Goal: Task Accomplishment & Management: Use online tool/utility

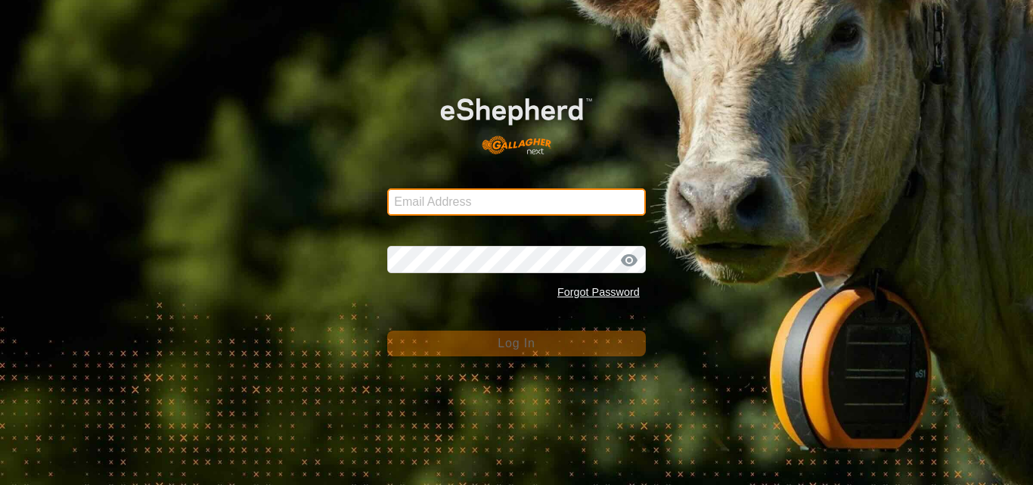
click at [450, 201] on input "Email Address" at bounding box center [516, 201] width 259 height 27
type input "jnerg84@gmail.com"
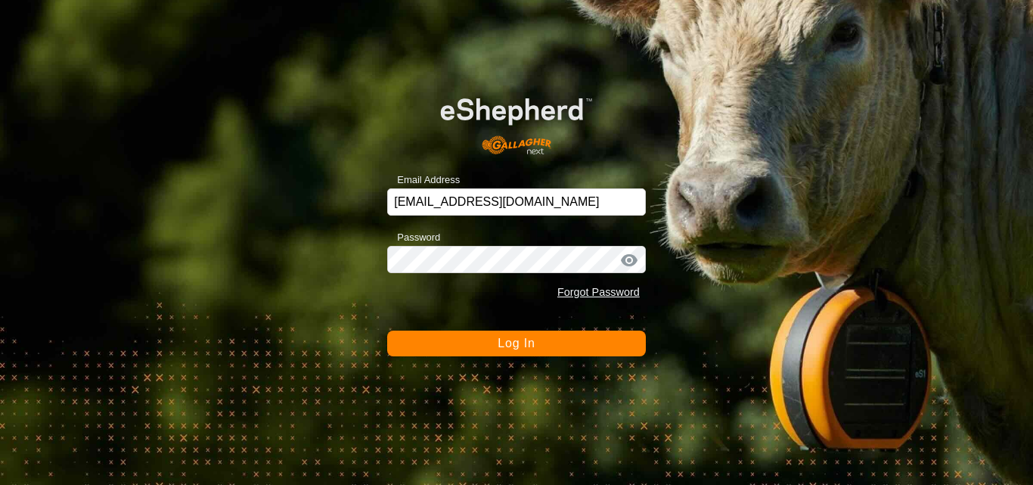
click at [504, 347] on span "Log In" at bounding box center [516, 343] width 37 height 13
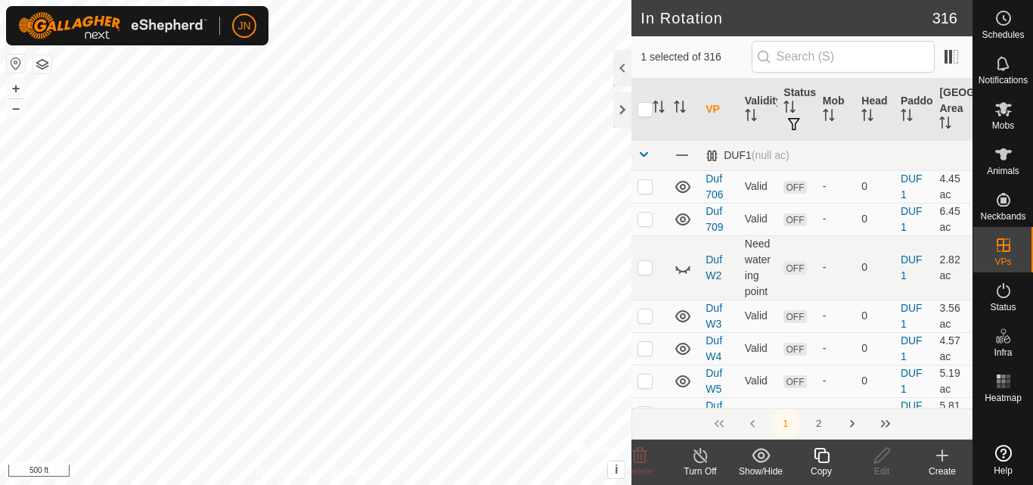
click at [820, 460] on icon at bounding box center [822, 455] width 19 height 18
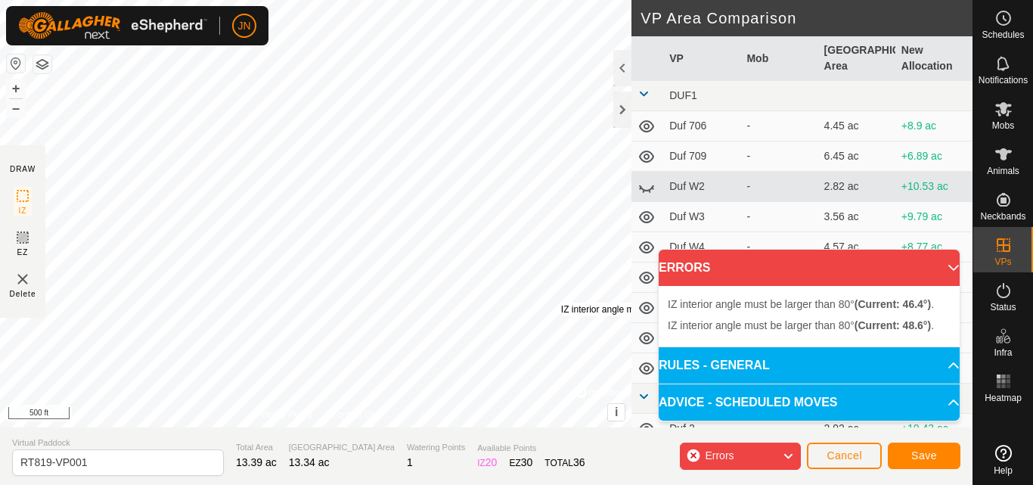
click at [561, 303] on div "IZ interior angle must be larger than 80° (Current: 46.4°) . + – ⇧ i © Mapbox ,…" at bounding box center [316, 213] width 632 height 427
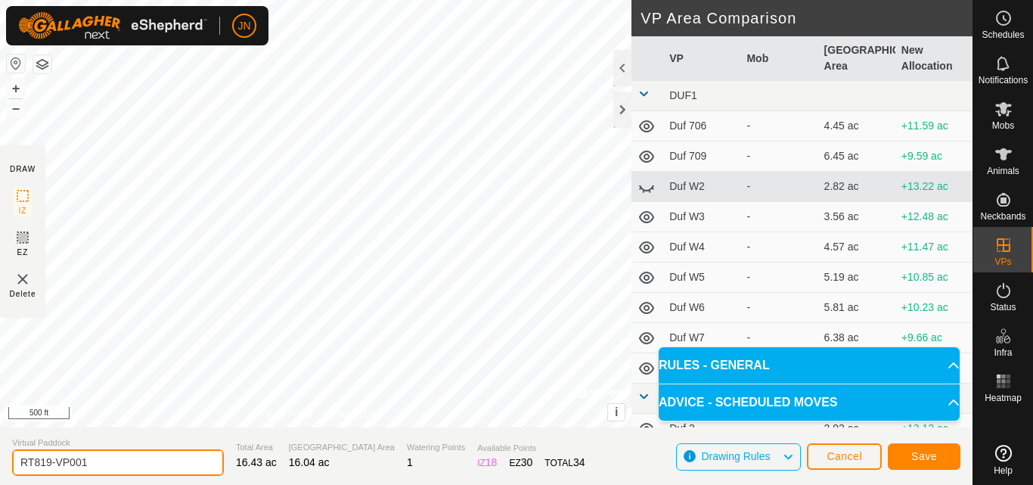
click at [129, 465] on input "RT819-VP001" at bounding box center [118, 462] width 212 height 26
type input "RT820"
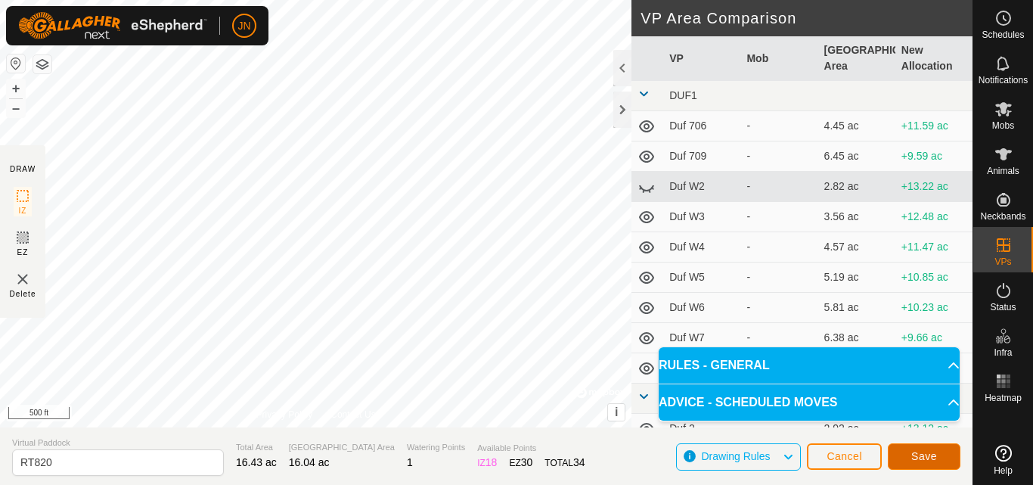
click at [920, 453] on span "Save" at bounding box center [925, 456] width 26 height 12
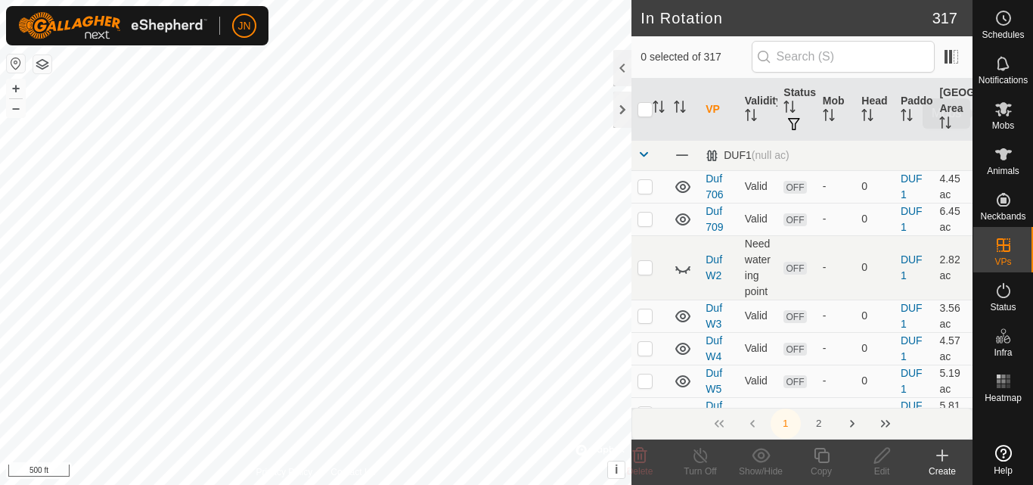
click at [1005, 113] on icon at bounding box center [1004, 109] width 18 height 18
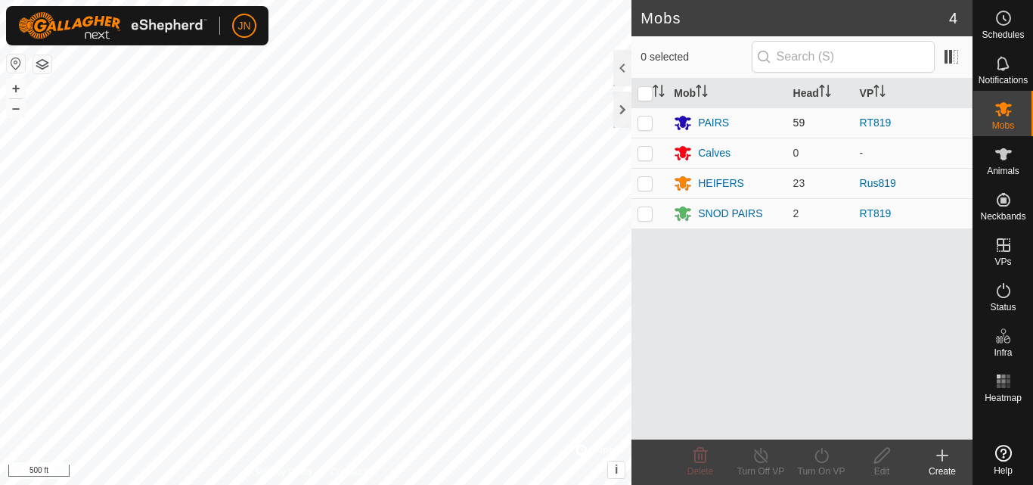
click at [645, 121] on p-checkbox at bounding box center [645, 123] width 15 height 12
checkbox input "true"
click at [642, 211] on p-checkbox at bounding box center [645, 213] width 15 height 12
checkbox input "true"
click at [828, 461] on icon at bounding box center [822, 455] width 19 height 18
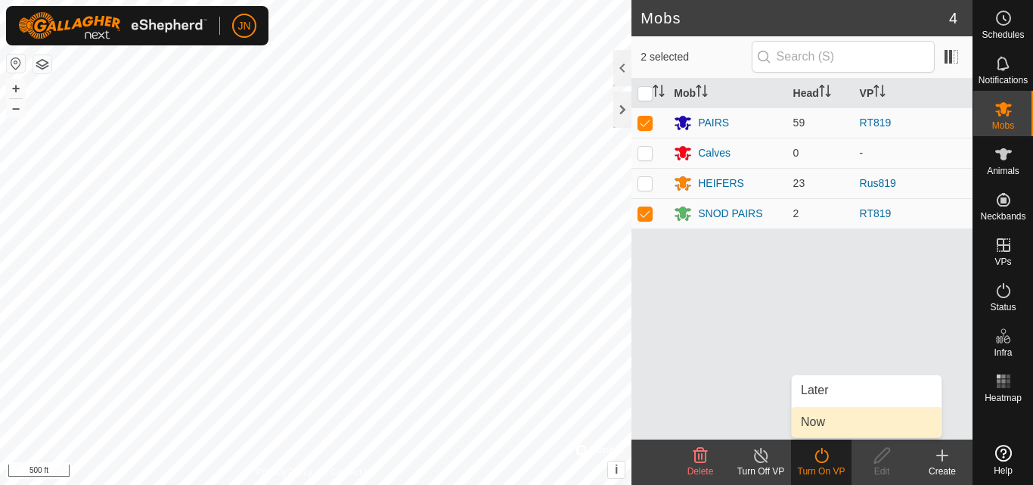
click at [829, 426] on link "Now" at bounding box center [867, 422] width 150 height 30
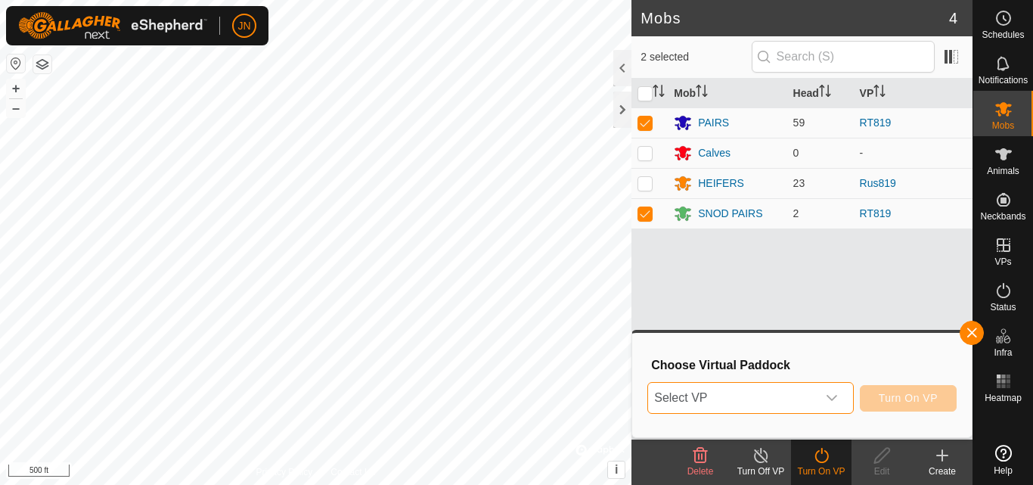
click at [775, 405] on span "Select VP" at bounding box center [732, 398] width 168 height 30
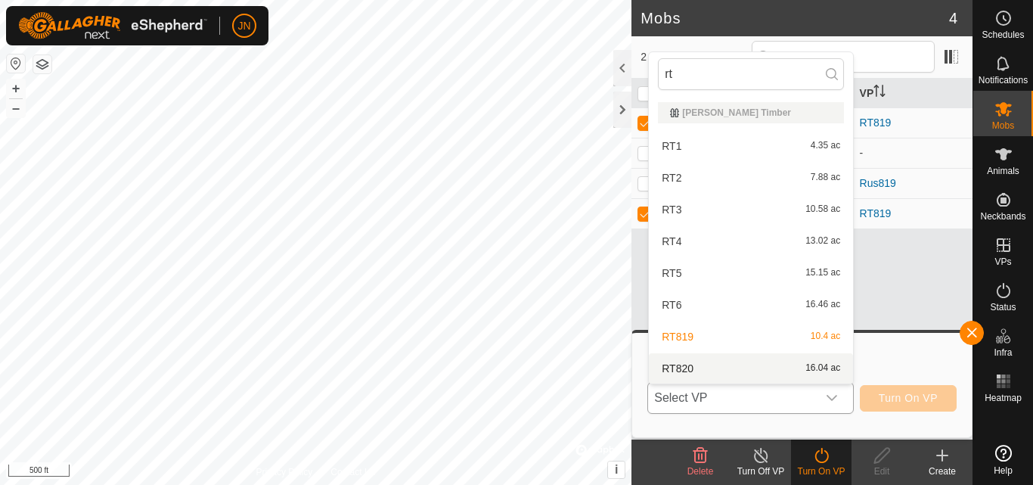
type input "rt"
click at [766, 364] on li "RT820 16.04 ac" at bounding box center [751, 368] width 204 height 30
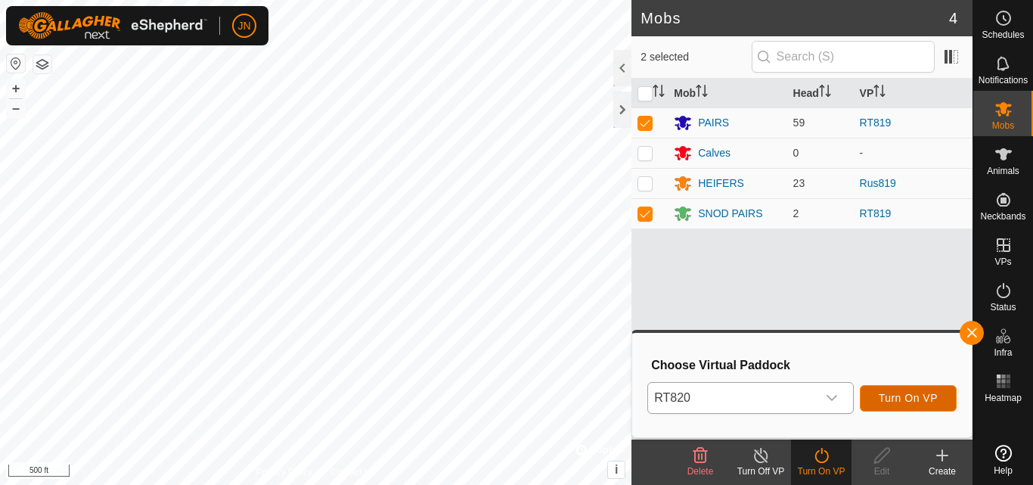
click at [896, 393] on span "Turn On VP" at bounding box center [908, 398] width 59 height 12
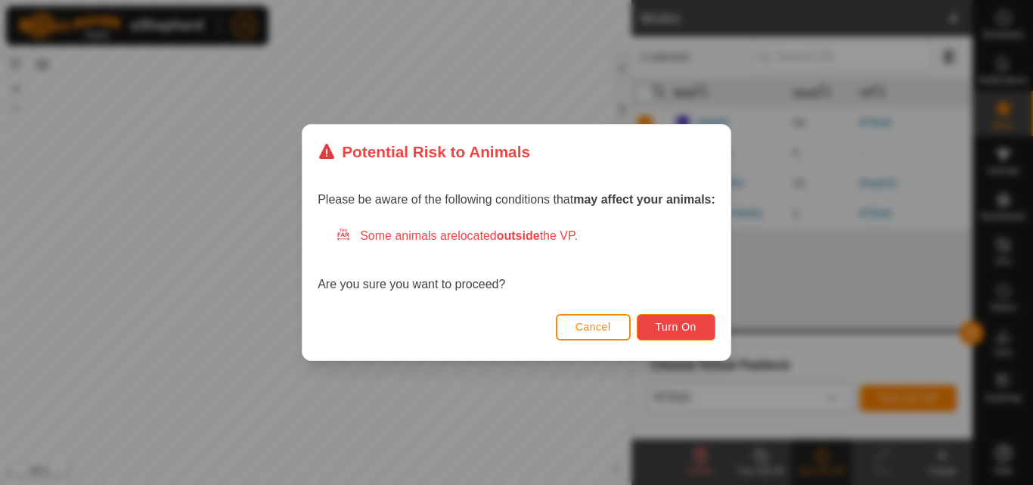
click at [682, 316] on button "Turn On" at bounding box center [676, 327] width 79 height 26
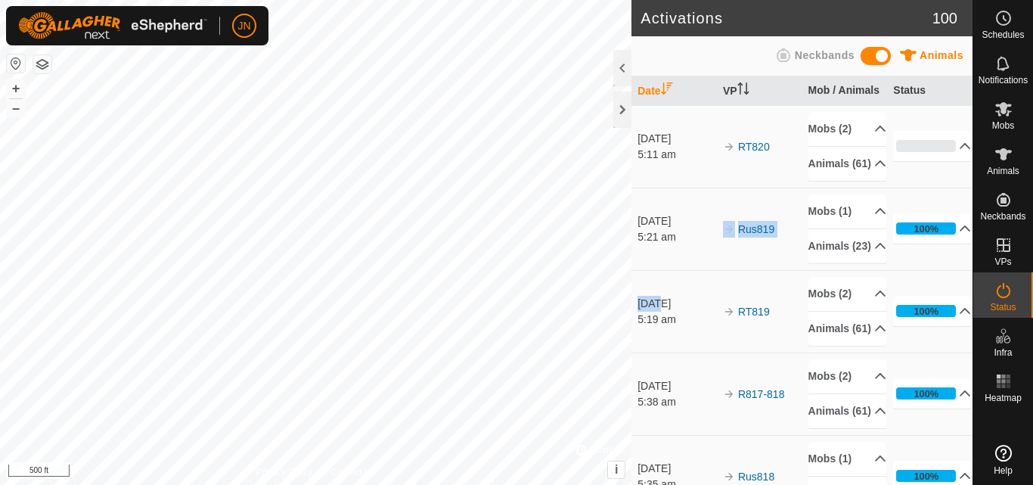
click at [396, 272] on div "Activations 100 Animals Neckbands Date VP Mob / Animals Status 20 Aug 2025 5:11…" at bounding box center [486, 242] width 973 height 485
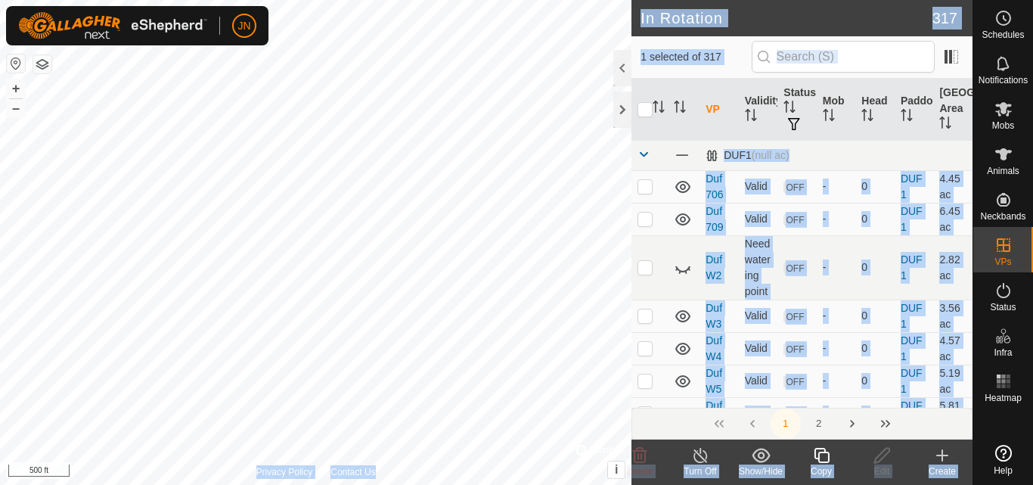
click at [827, 457] on icon at bounding box center [822, 455] width 19 height 18
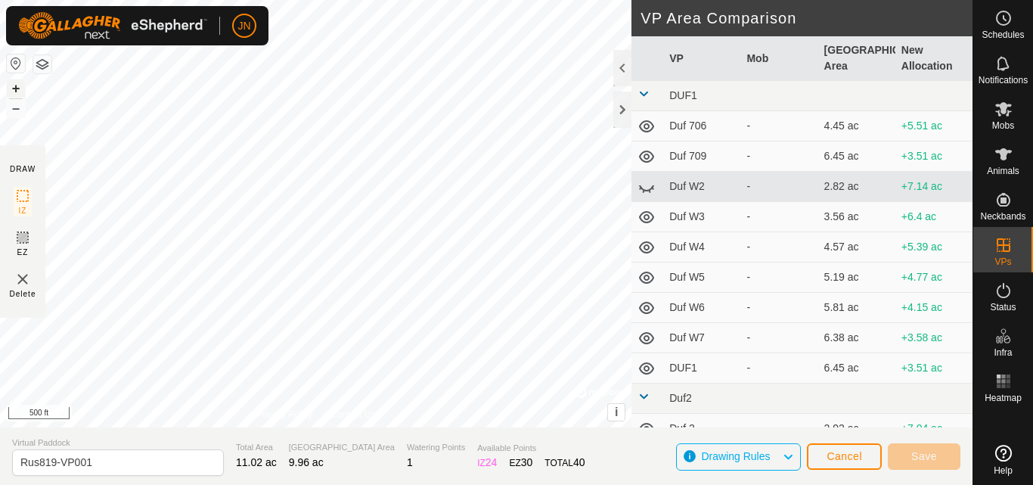
click at [17, 85] on button "+" at bounding box center [16, 88] width 18 height 18
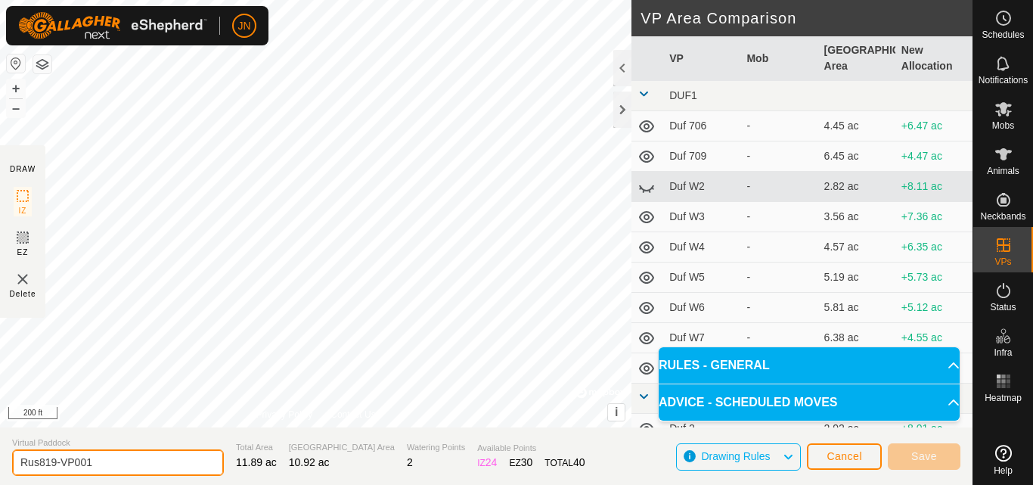
click at [123, 464] on input "Rus819-VP001" at bounding box center [118, 462] width 212 height 26
type input "Rus820"
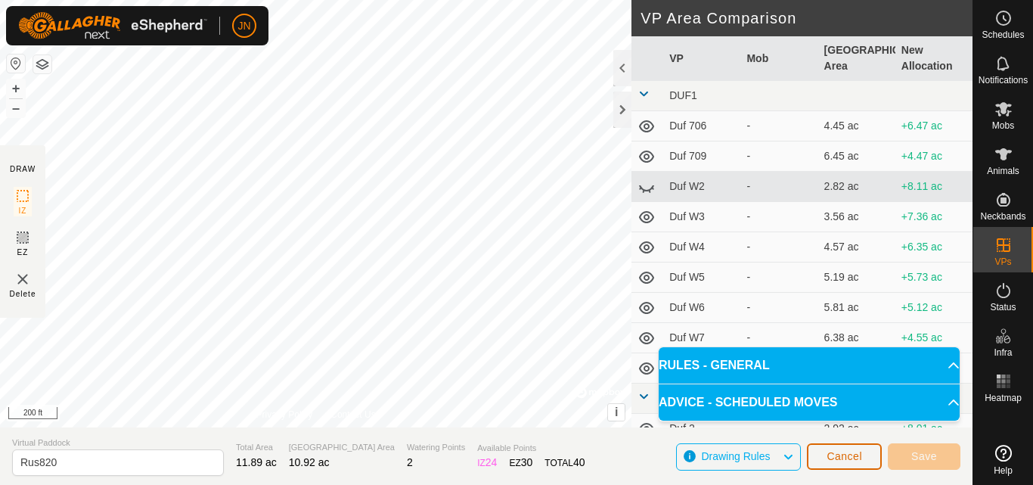
click at [852, 460] on span "Cancel" at bounding box center [845, 456] width 36 height 12
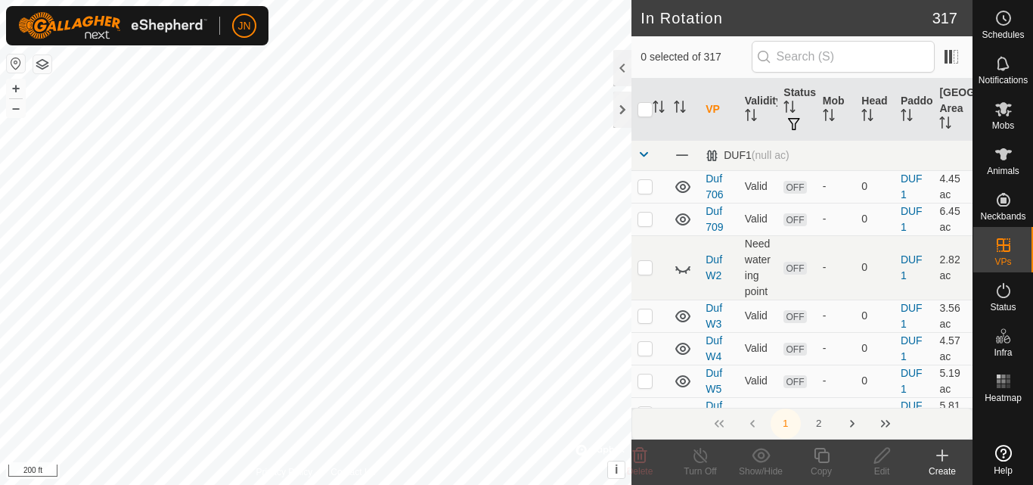
checkbox input "true"
click at [825, 458] on icon at bounding box center [822, 455] width 19 height 18
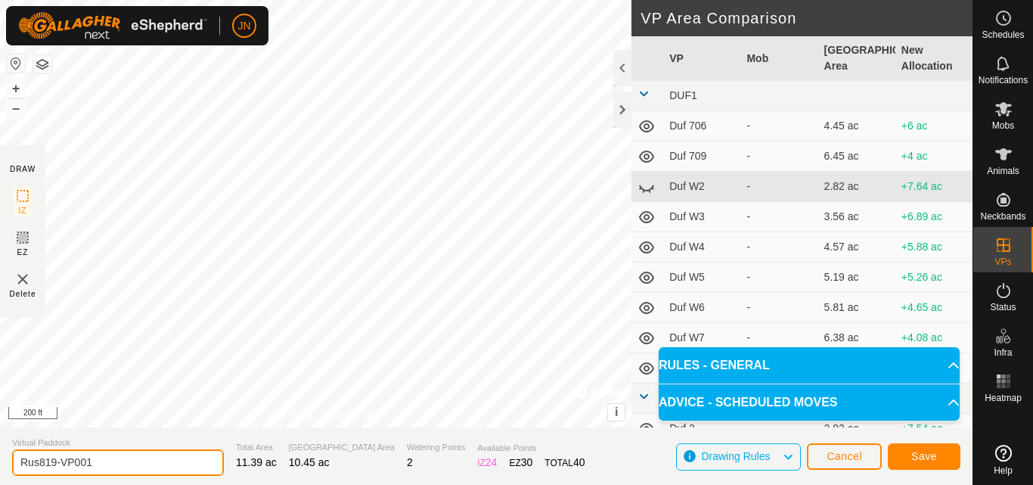
click at [115, 466] on input "Rus819-VP001" at bounding box center [118, 462] width 212 height 26
type input "Rus820"
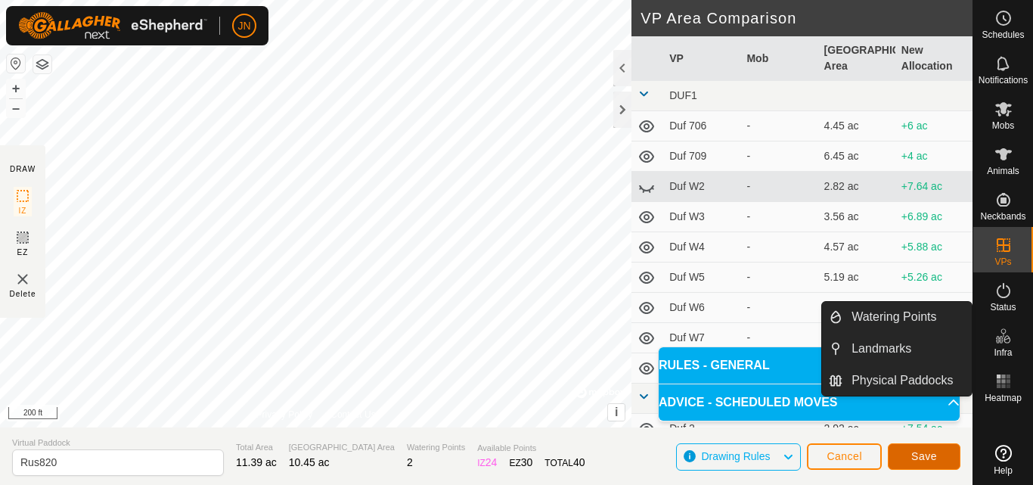
click at [936, 458] on span "Save" at bounding box center [925, 456] width 26 height 12
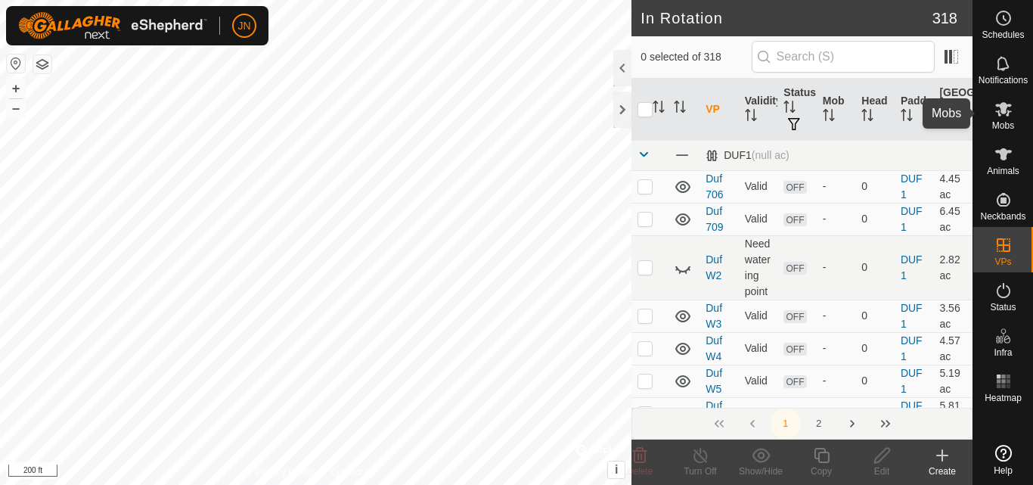
click at [999, 110] on icon at bounding box center [1004, 109] width 18 height 18
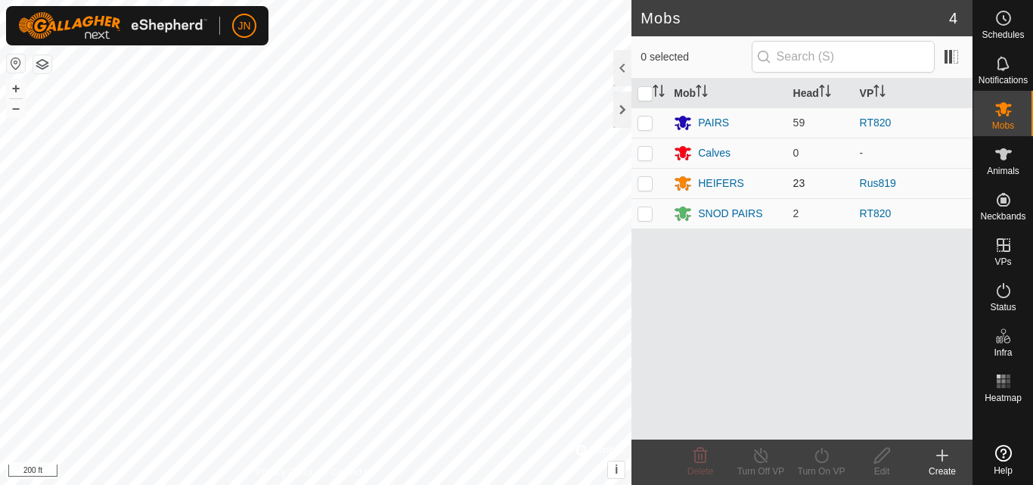
click at [645, 183] on p-checkbox at bounding box center [645, 183] width 15 height 12
checkbox input "true"
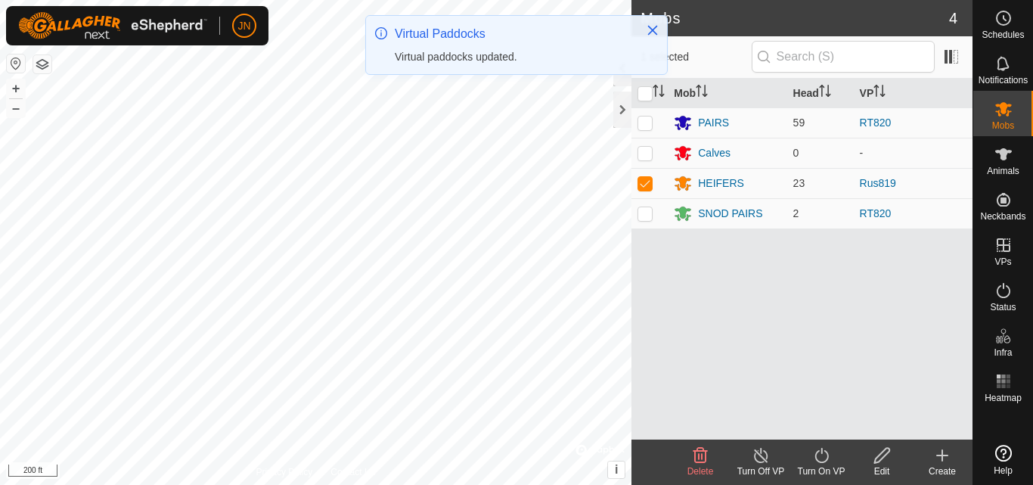
click at [822, 461] on icon at bounding box center [822, 455] width 19 height 18
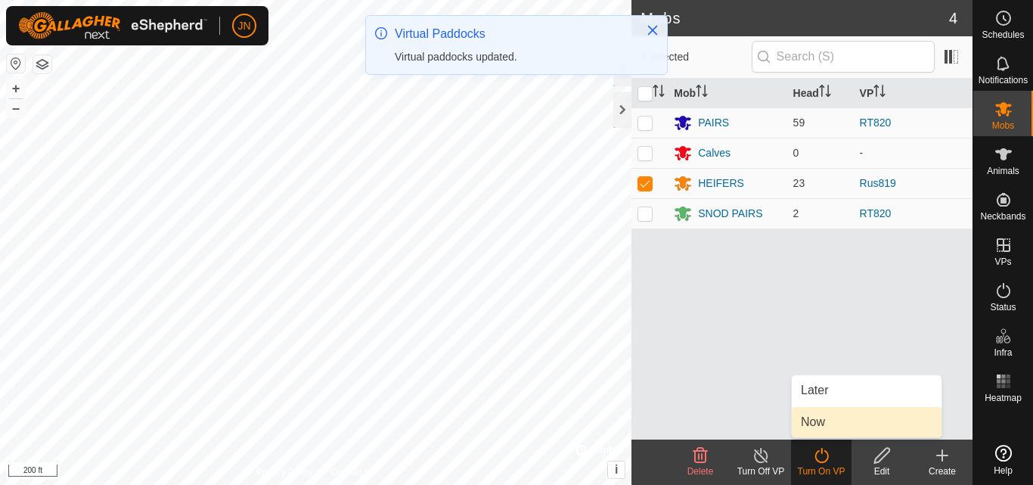
click at [831, 422] on link "Now" at bounding box center [867, 422] width 150 height 30
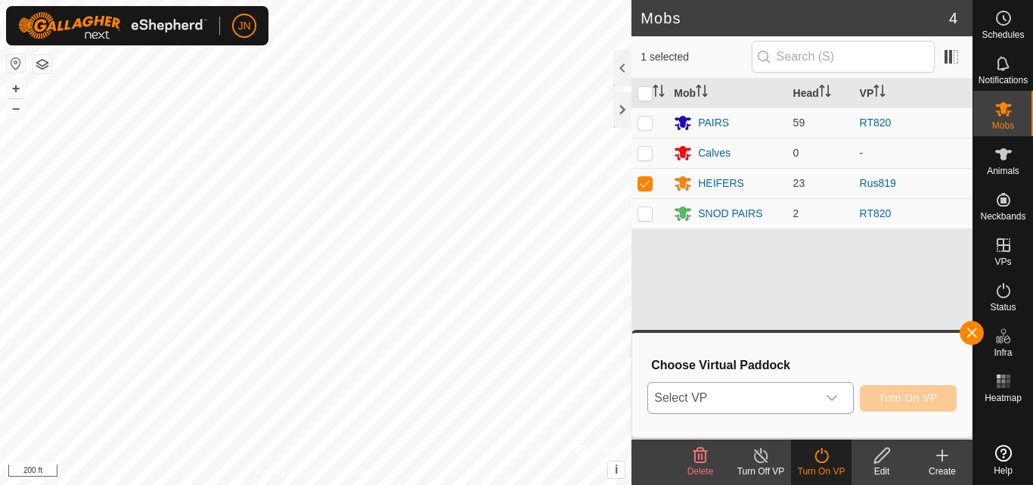
click at [733, 395] on span "Select VP" at bounding box center [732, 398] width 168 height 30
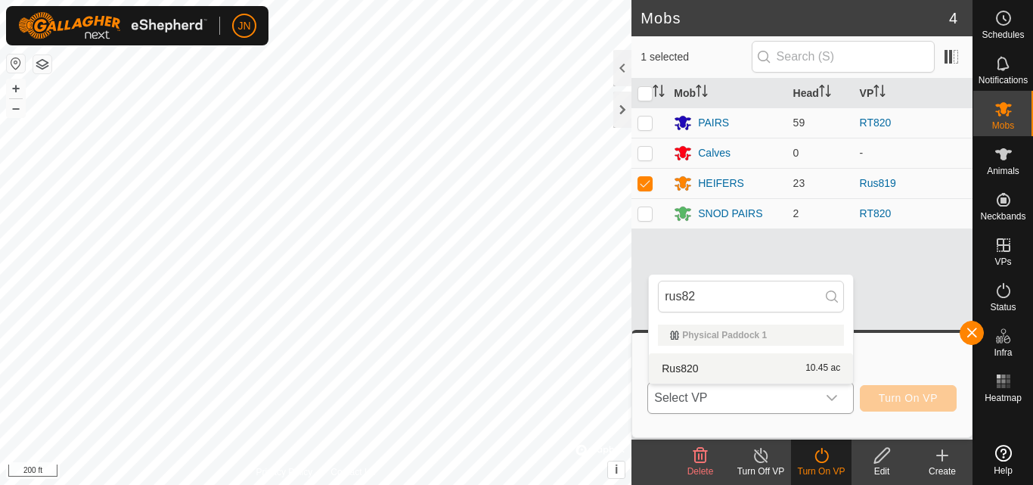
type input "rus82"
click at [747, 365] on li "Rus820 10.45 ac" at bounding box center [751, 368] width 204 height 30
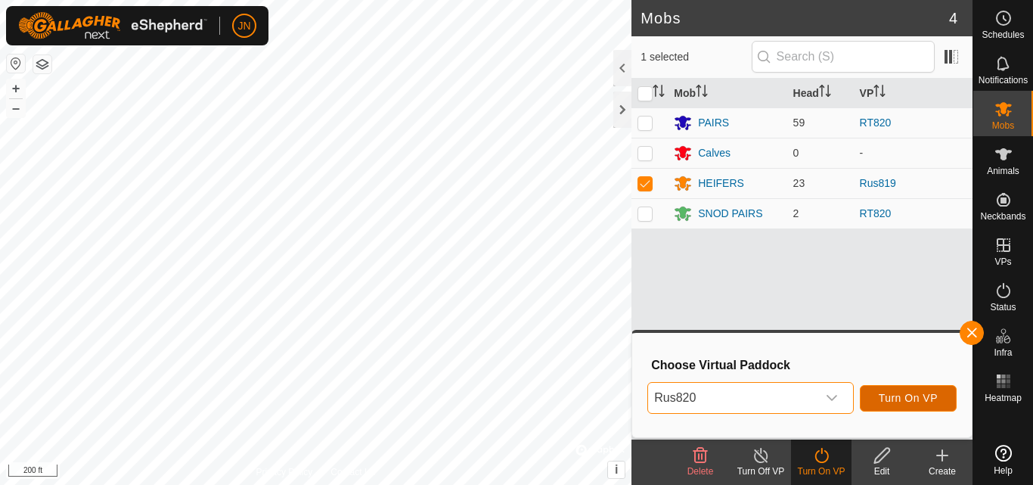
click at [919, 396] on span "Turn On VP" at bounding box center [908, 398] width 59 height 12
